Goal: Task Accomplishment & Management: Manage account settings

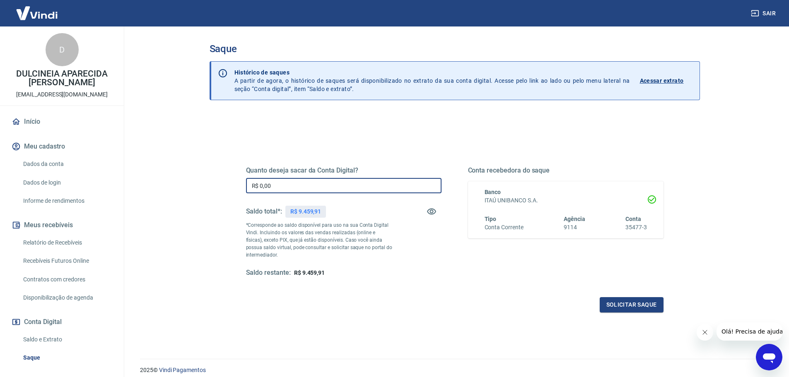
drag, startPoint x: 260, startPoint y: 185, endPoint x: 286, endPoint y: 182, distance: 26.3
click at [286, 182] on input "R$ 0,00" at bounding box center [344, 185] width 196 height 15
type input "R$ 9.459,91"
click at [624, 302] on button "Solicitar saque" at bounding box center [632, 305] width 64 height 15
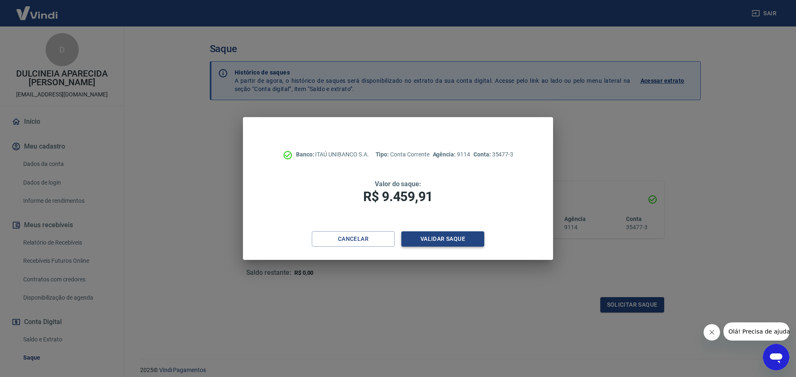
click at [464, 240] on button "Validar saque" at bounding box center [442, 239] width 83 height 15
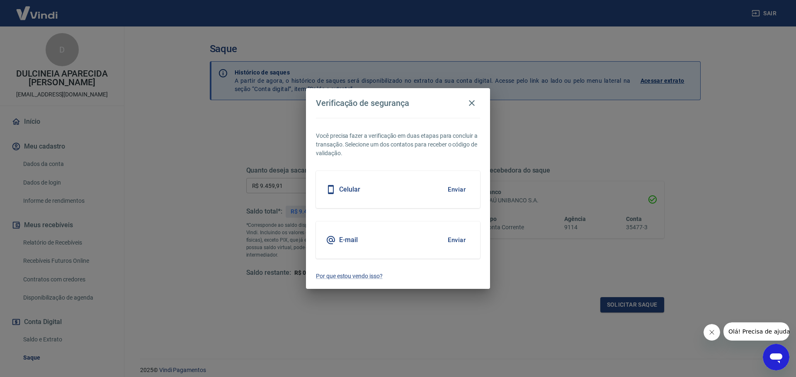
click at [460, 198] on button "Enviar" at bounding box center [456, 189] width 27 height 17
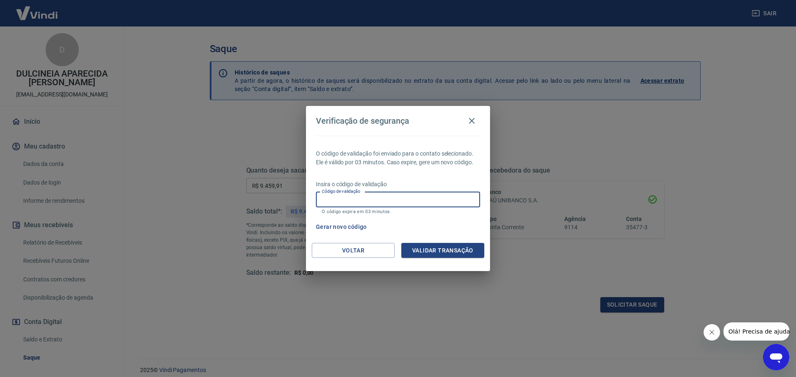
click at [351, 202] on input "Código de validação" at bounding box center [398, 199] width 164 height 15
type input "9"
type input "844905"
click at [478, 246] on button "Validar transação" at bounding box center [442, 250] width 83 height 15
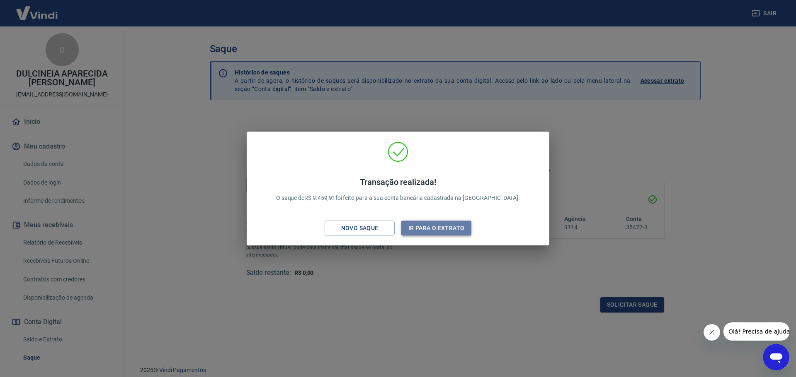
click at [440, 230] on button "Ir para o extrato" at bounding box center [436, 228] width 70 height 15
